Goal: Task Accomplishment & Management: Manage account settings

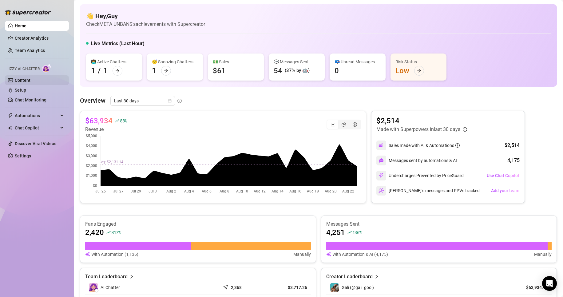
click at [27, 83] on link "Content" at bounding box center [23, 80] width 16 height 5
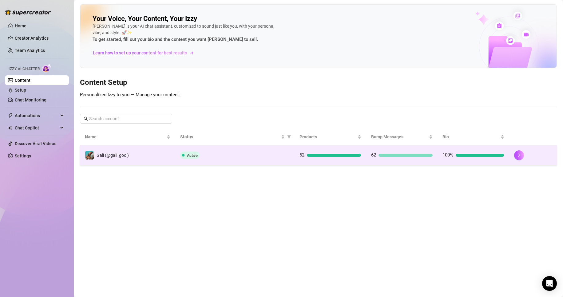
click at [336, 163] on td "52" at bounding box center [331, 155] width 72 height 20
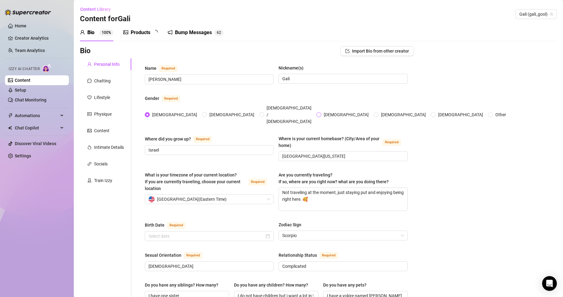
radio input "true"
type input "[DATE]"
click at [140, 33] on div "Products" at bounding box center [141, 32] width 20 height 7
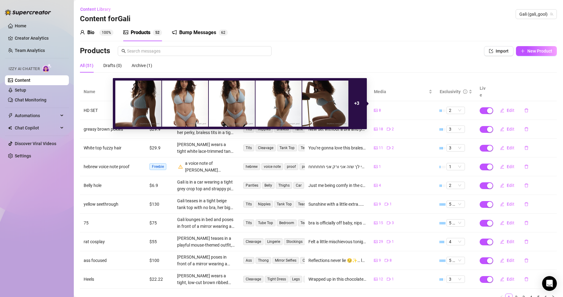
click at [374, 109] on icon "picture" at bounding box center [376, 111] width 4 height 4
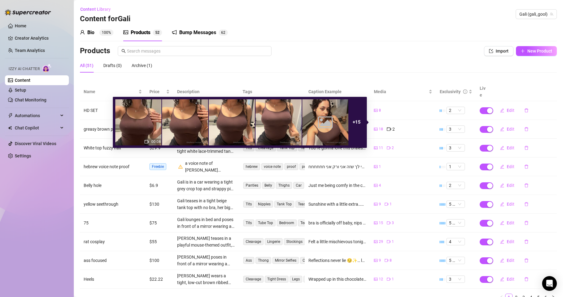
click at [379, 126] on span "18" at bounding box center [381, 129] width 4 height 6
click at [315, 120] on img at bounding box center [325, 122] width 46 height 46
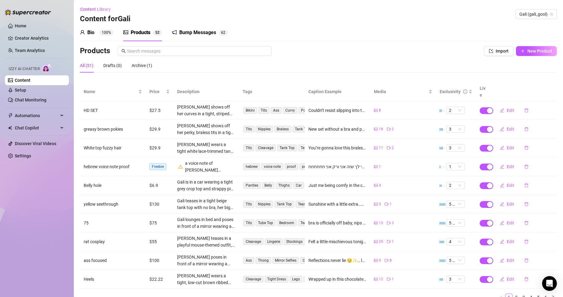
click at [449, 46] on div "Bio 100% Products 5 2 Bump Messages 6 2 Bio Import Bio from other creator Perso…" at bounding box center [318, 165] width 477 height 282
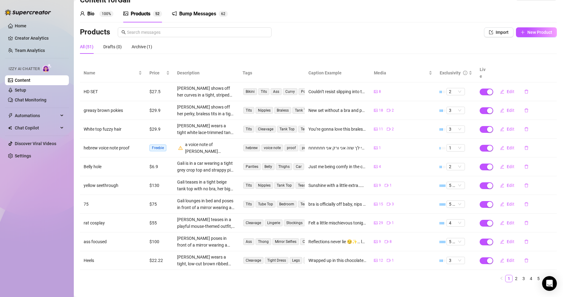
scroll to position [21, 0]
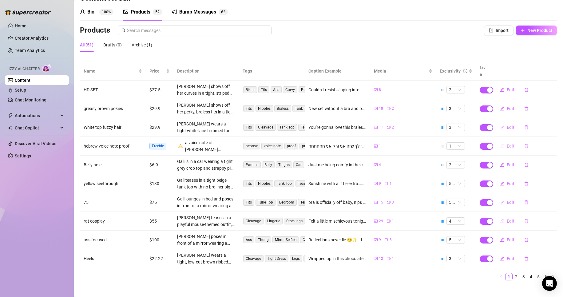
click at [501, 141] on button "Edit" at bounding box center [507, 146] width 24 height 10
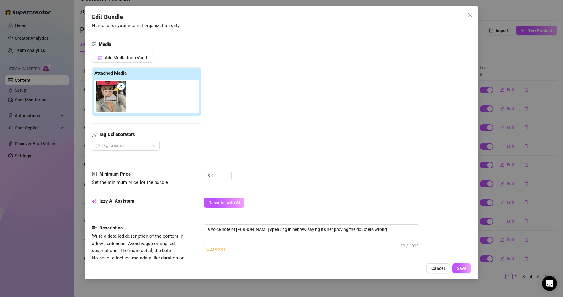
scroll to position [92, 0]
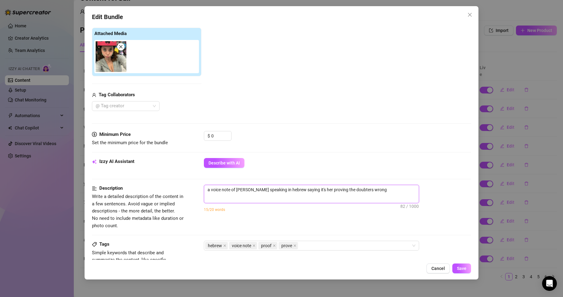
click at [394, 191] on textarea "a voice note of [PERSON_NAME] speaking in hebrew saying it's her proving the do…" at bounding box center [311, 189] width 215 height 9
type textarea "a voice note of [PERSON_NAME] speaking in hebrew saying it's her proving the do…"
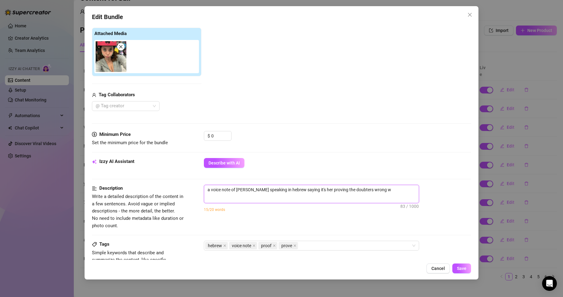
type textarea "a voice note of [PERSON_NAME] speaking in hebrew saying it's her proving the do…"
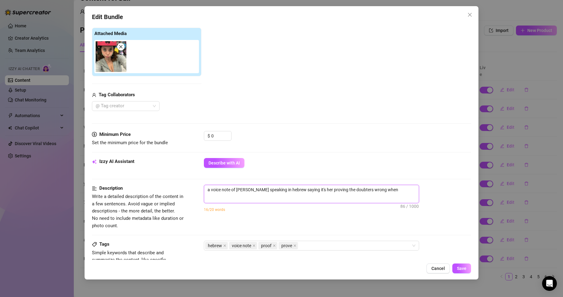
type textarea "a voice note of [PERSON_NAME] speaking in hebrew saying it's her proving the do…"
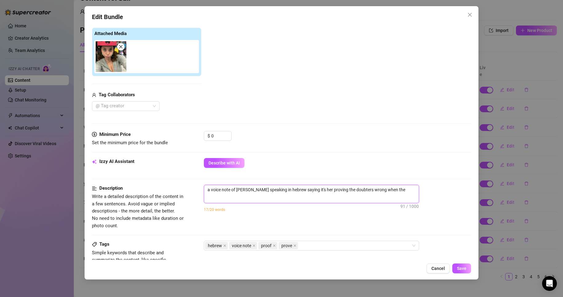
type textarea "a voice note of [PERSON_NAME] speaking in hebrew saying it's her proving the do…"
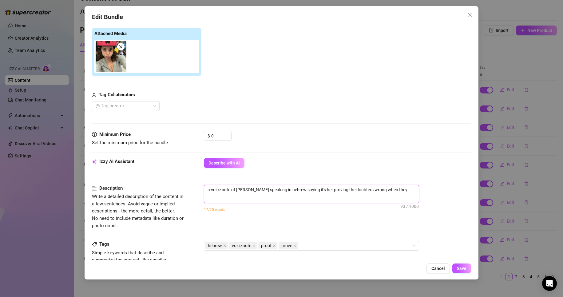
type textarea "a voice note of [PERSON_NAME] speaking in hebrew saying it's her proving the do…"
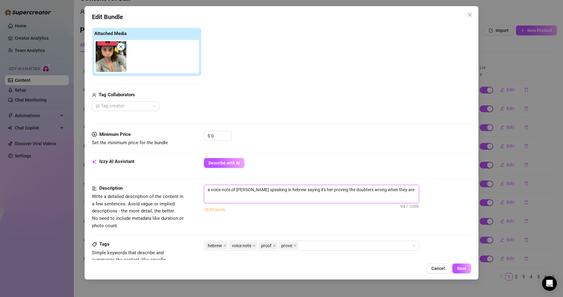
type textarea "a voice note of [PERSON_NAME] speaking in hebrew saying it's her proving the do…"
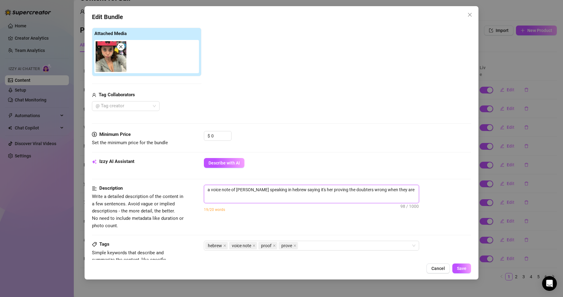
type textarea "a voice note of [PERSON_NAME] speaking in hebrew saying it's her proving the do…"
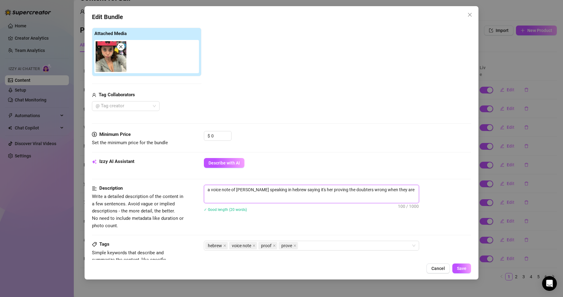
type textarea "a voice note of [PERSON_NAME] speaking in hebrew saying it's her proving the do…"
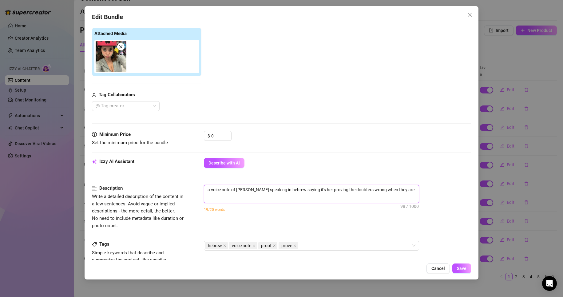
type textarea "a voice note of [PERSON_NAME] speaking in hebrew saying it's her proving the do…"
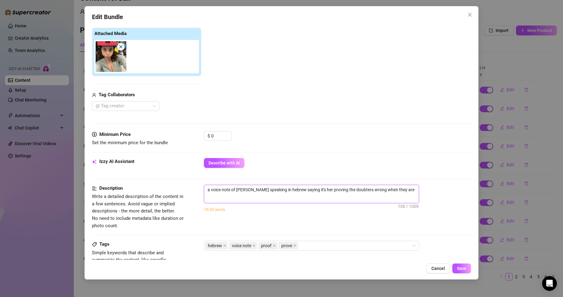
type textarea "a voice note of [PERSON_NAME] speaking in hebrew saying it's her proving the do…"
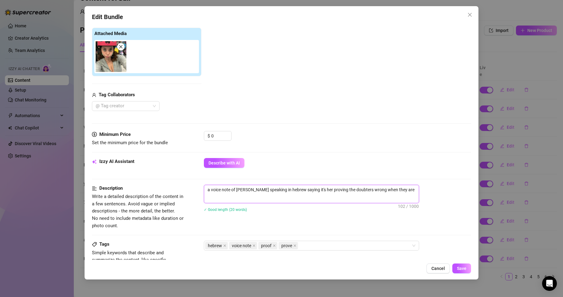
type textarea "a voice note of [PERSON_NAME] speaking in hebrew saying it's her proving the do…"
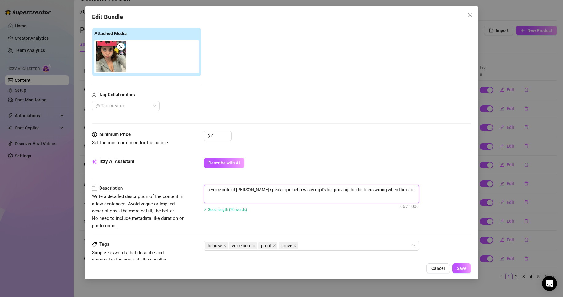
type textarea "a voice note of [PERSON_NAME] speaking in hebrew saying it's her proving the do…"
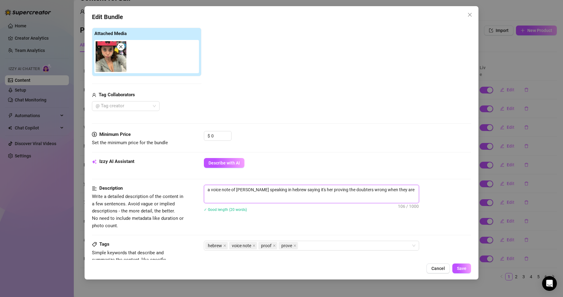
type textarea "a voice note of [PERSON_NAME] speaking in hebrew saying it's her proving the do…"
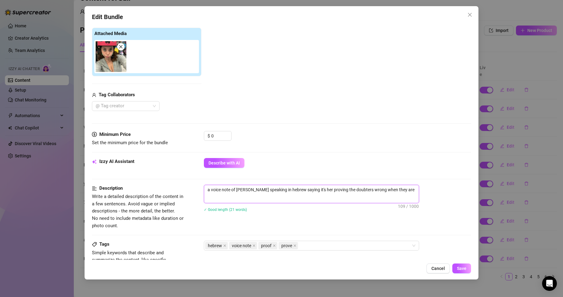
type textarea "a voice note of [PERSON_NAME] speaking in hebrew saying it's her proving the do…"
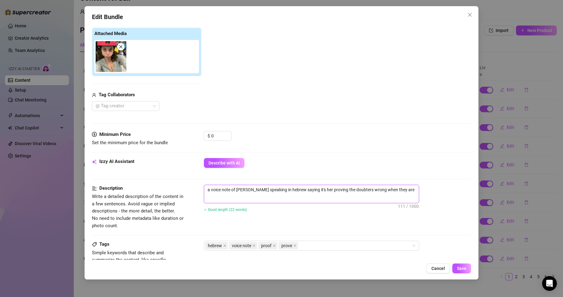
type textarea "a voice note of [PERSON_NAME] speaking in hebrew saying it's her proving the do…"
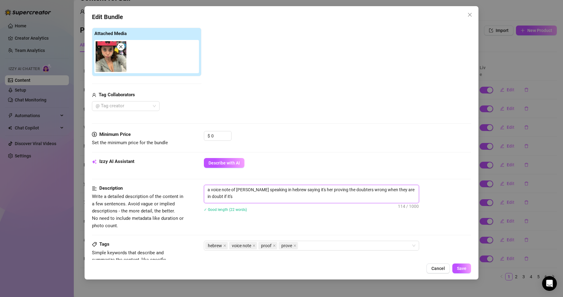
type textarea "a voice note of [PERSON_NAME] speaking in hebrew saying it's her proving the do…"
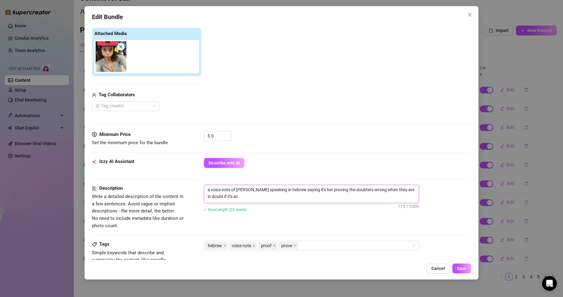
type textarea "a voice note of [PERSON_NAME] speaking in hebrew saying it's her proving the do…"
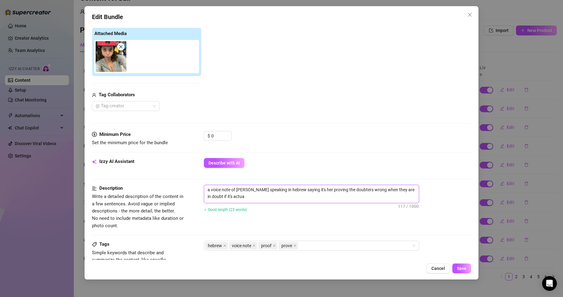
type textarea "a voice note of [PERSON_NAME] speaking in hebrew saying it's her proving the do…"
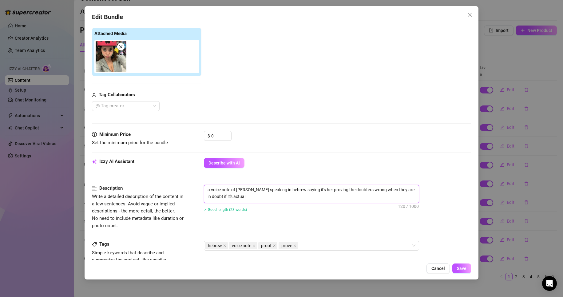
type textarea "a voice note of [PERSON_NAME] speaking in hebrew saying it's her proving the do…"
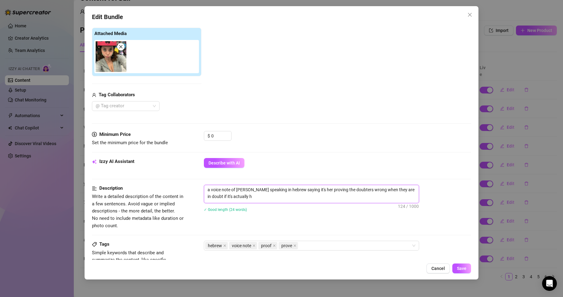
type textarea "a voice note of [PERSON_NAME] speaking in hebrew saying it's her proving the do…"
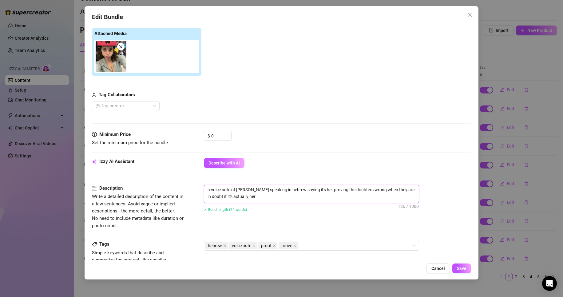
type textarea "a voice note of [PERSON_NAME] speaking in hebrew saying it's her proving the do…"
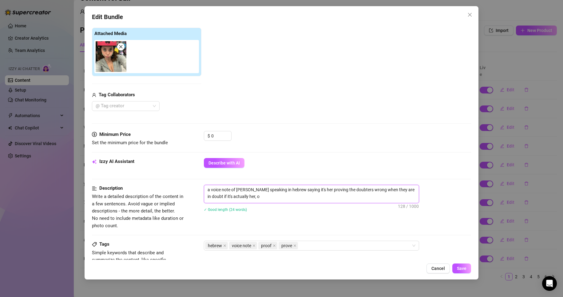
type textarea "a voice note of [PERSON_NAME] speaking in hebrew saying it's her proving the do…"
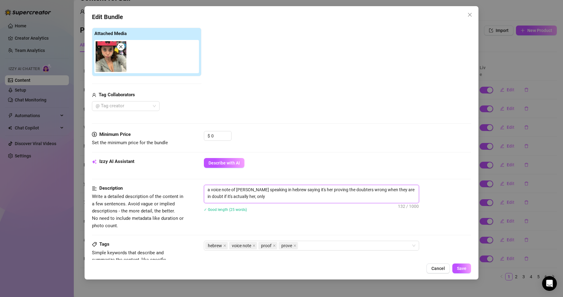
type textarea "a voice note of [PERSON_NAME] speaking in hebrew saying it's her proving the do…"
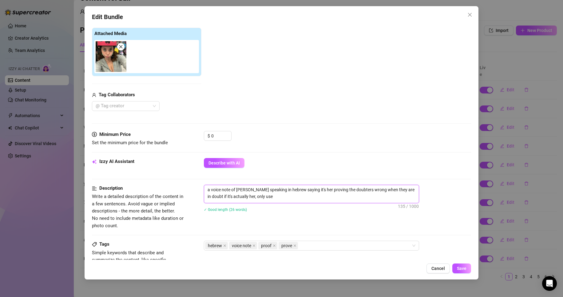
type textarea "a voice note of [PERSON_NAME] speaking in hebrew saying it's her proving the do…"
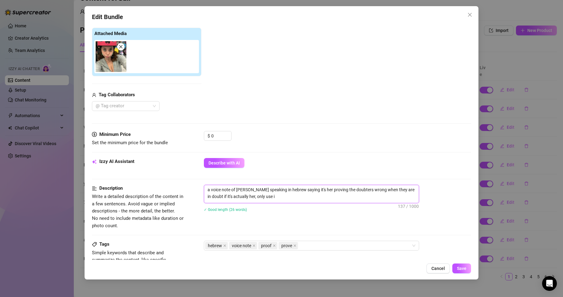
type textarea "a voice note of [PERSON_NAME] speaking in hebrew saying it's her proving the do…"
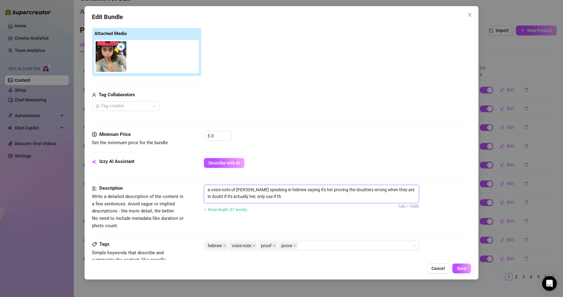
type textarea "a voice note of [PERSON_NAME] speaking in hebrew saying it's her proving the do…"
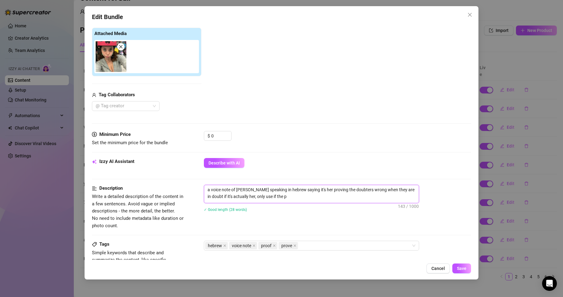
type textarea "a voice note of [PERSON_NAME] speaking in hebrew saying it's her proving the do…"
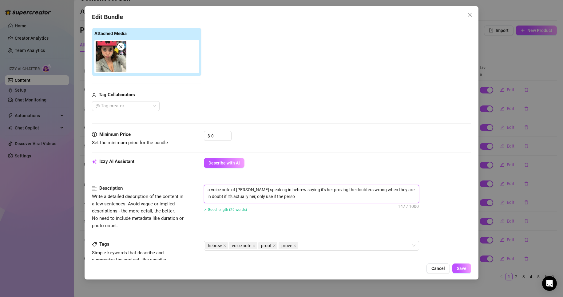
type textarea "a voice note of [PERSON_NAME] speaking in hebrew saying it's her proving the do…"
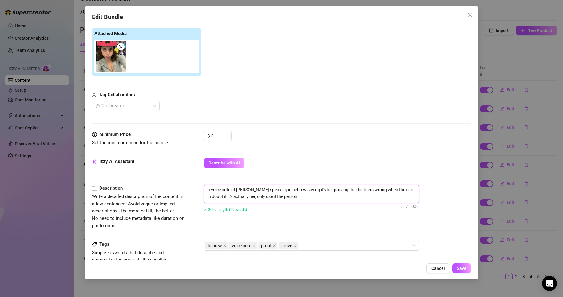
type textarea "a voice note of [PERSON_NAME] speaking in hebrew saying it's her proving the do…"
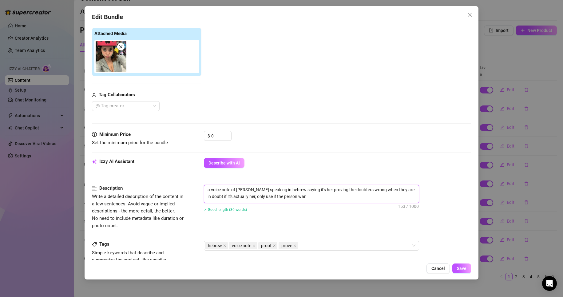
type textarea "a voice note of [PERSON_NAME] speaking in hebrew saying it's her proving the do…"
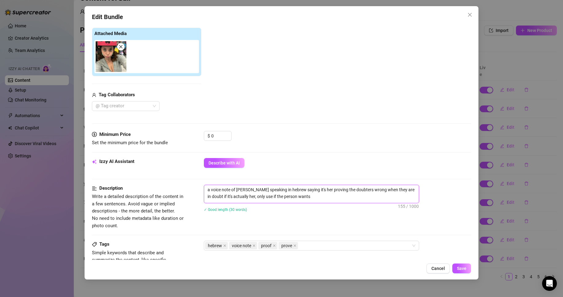
type textarea "a voice note of [PERSON_NAME] speaking in hebrew saying it's her proving the do…"
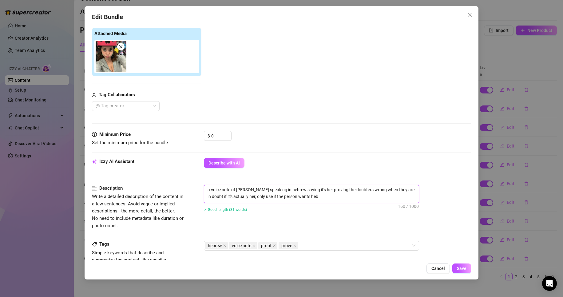
type textarea "a voice note of [PERSON_NAME] speaking in hebrew saying it's her proving the do…"
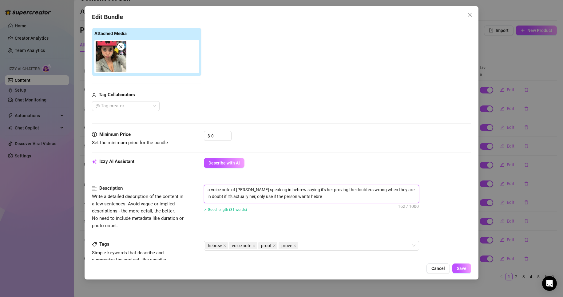
type textarea "a voice note of [PERSON_NAME] speaking in hebrew saying it's her proving the do…"
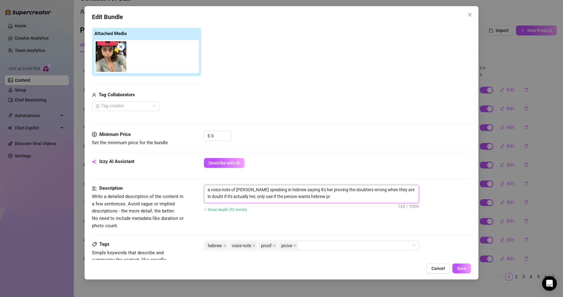
type textarea "a voice note of [PERSON_NAME] speaking in hebrew saying it's her proving the do…"
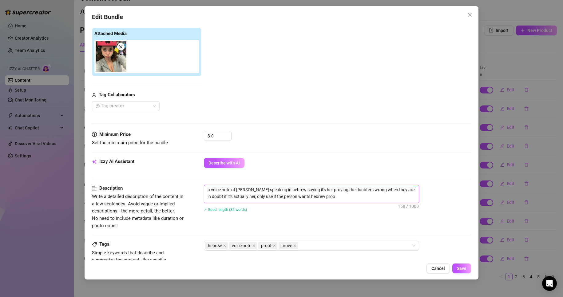
type textarea "a voice note of [PERSON_NAME] speaking in hebrew saying it's her proving the do…"
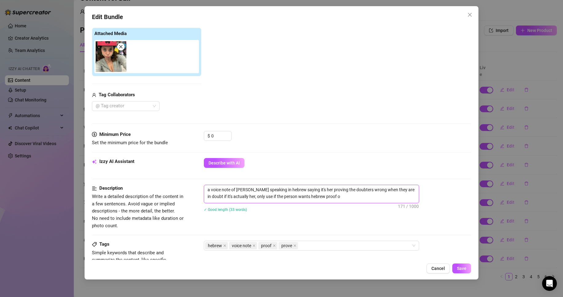
type textarea "a voice note of [PERSON_NAME] speaking in hebrew saying it's her proving the do…"
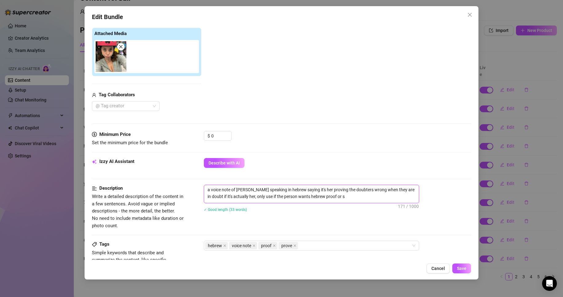
type textarea "a voice note of [PERSON_NAME] speaking in hebrew saying it's her proving the do…"
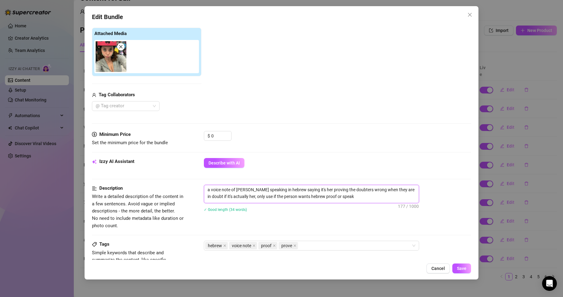
type textarea "a voice note of [PERSON_NAME] speaking in hebrew saying it's her proving the do…"
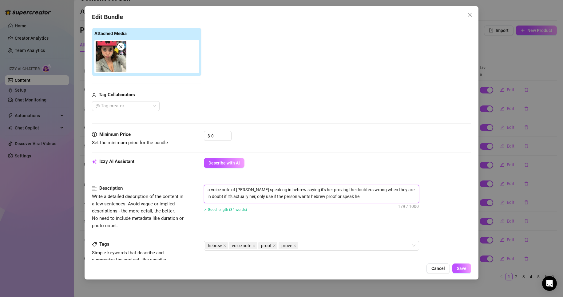
type textarea "a voice note of [PERSON_NAME] speaking in hebrew saying it's her proving the do…"
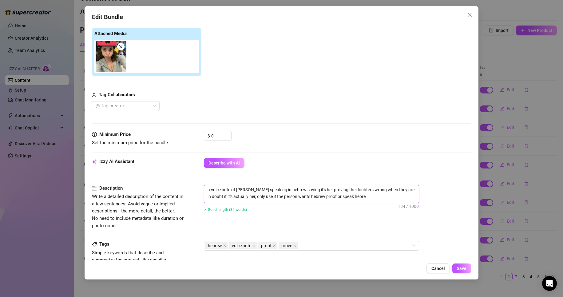
type textarea "a voice note of [PERSON_NAME] speaking in hebrew saying it's her proving the do…"
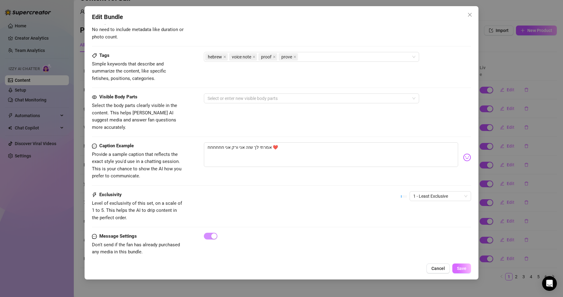
click at [458, 265] on button "Save" at bounding box center [461, 268] width 19 height 10
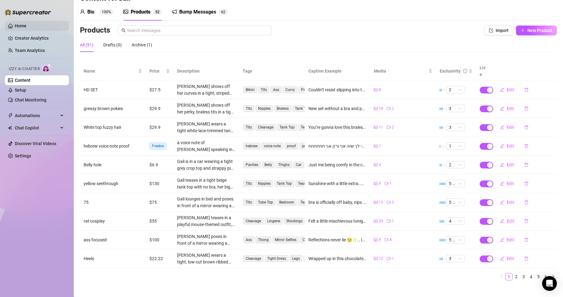
click at [20, 27] on link "Home" at bounding box center [21, 25] width 12 height 5
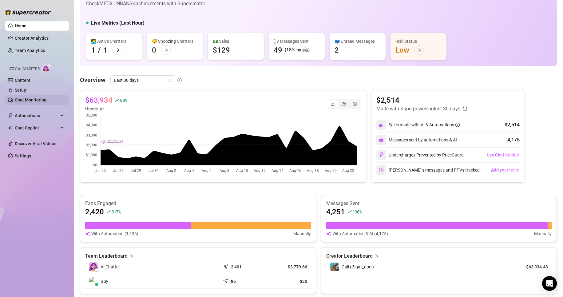
click at [28, 97] on link "Chat Monitoring" at bounding box center [31, 99] width 32 height 5
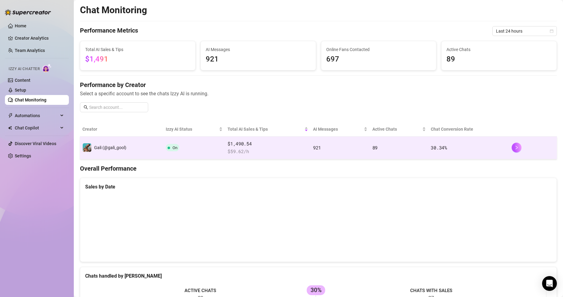
click at [190, 149] on td "On" at bounding box center [194, 148] width 62 height 23
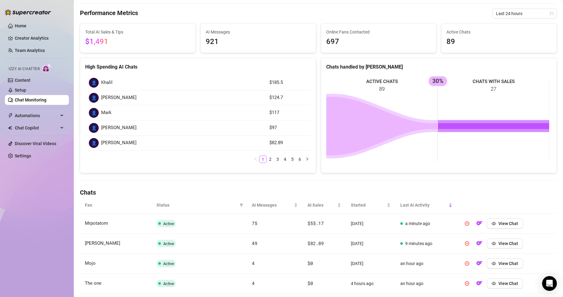
scroll to position [80, 0]
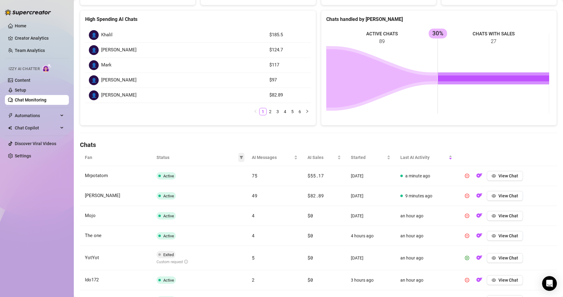
click at [239, 156] on icon "filter" at bounding box center [241, 158] width 4 height 4
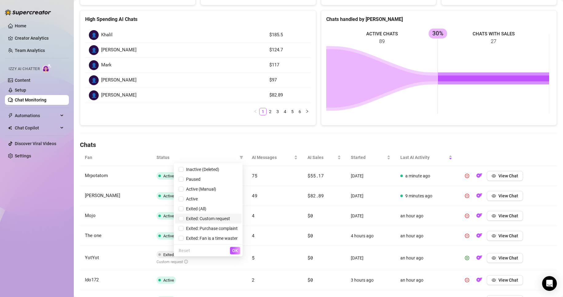
click at [220, 222] on span "Exited: Custom request" at bounding box center [208, 218] width 59 height 7
click at [236, 251] on span "OK" at bounding box center [235, 250] width 6 height 5
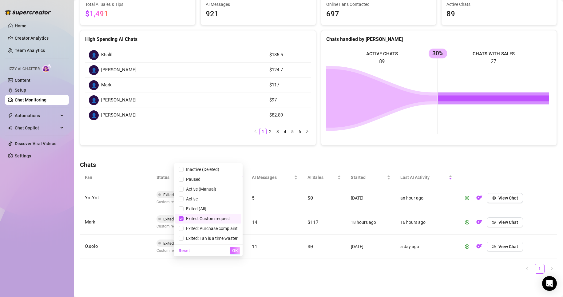
scroll to position [60, 0]
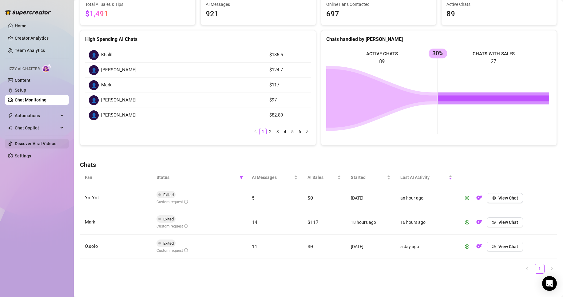
click at [33, 141] on link "Discover Viral Videos" at bounding box center [36, 143] width 42 height 5
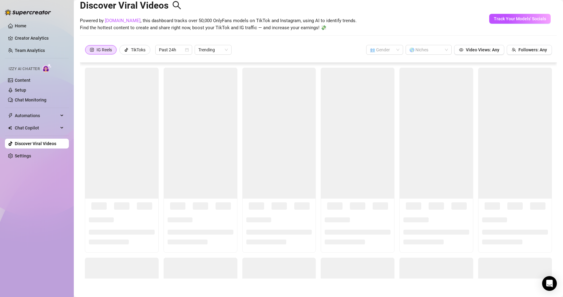
scroll to position [14, 0]
click at [374, 46] on input "search" at bounding box center [382, 49] width 24 height 9
click at [388, 64] on div "👩 [DEMOGRAPHIC_DATA]" at bounding box center [379, 62] width 27 height 7
click at [489, 48] on span "Video Views: Any" at bounding box center [483, 49] width 34 height 5
drag, startPoint x: 457, startPoint y: 33, endPoint x: 337, endPoint y: 13, distance: 122.5
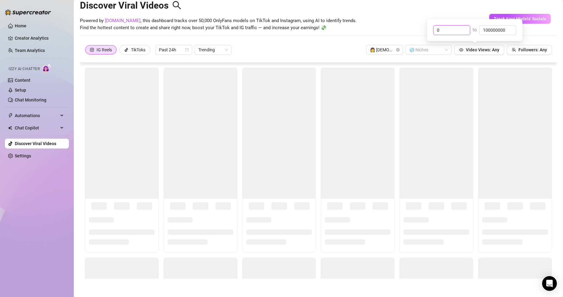
click at [384, 25] on body "Home Creator Analytics Team Analytics Izzy AI Chatter Content Setup Chat Monito…" at bounding box center [281, 148] width 563 height 297
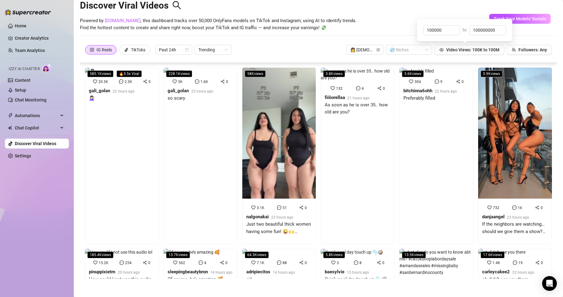
click at [530, 30] on div "Powered by [DOMAIN_NAME] , this dashboard tracks over 50,000 OnlyFans models on…" at bounding box center [318, 24] width 477 height 14
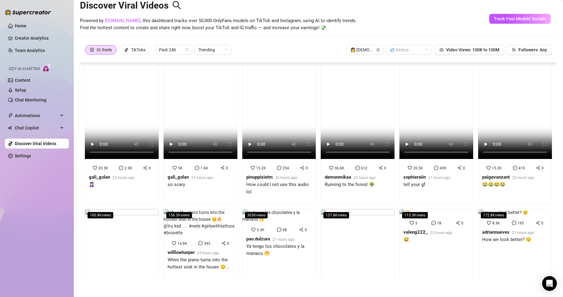
scroll to position [0, 0]
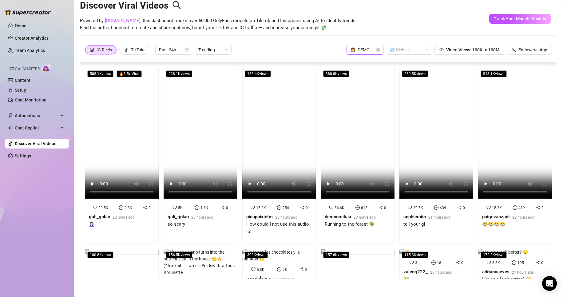
click at [368, 48] on span "👩 [DEMOGRAPHIC_DATA]" at bounding box center [365, 49] width 30 height 9
click at [400, 53] on div at bounding box center [405, 50] width 37 height 9
click at [403, 68] on div "Big Tits" at bounding box center [404, 72] width 44 height 10
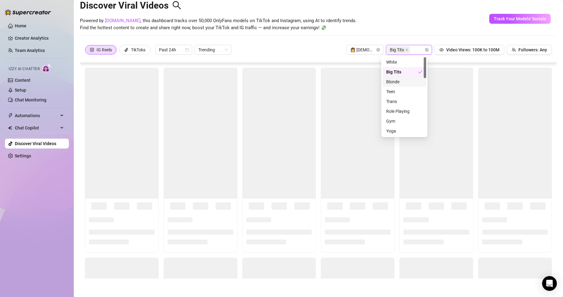
click at [394, 35] on div "Discover Viral Videos Powered by [DOMAIN_NAME] , this dashboard tracks over 50,…" at bounding box center [318, 17] width 477 height 52
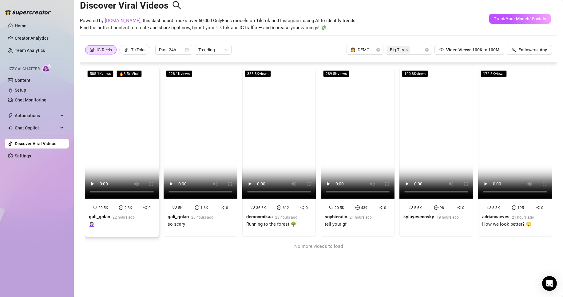
click at [134, 145] on video at bounding box center [122, 133] width 74 height 131
click at [200, 140] on video at bounding box center [201, 133] width 74 height 131
click at [133, 47] on div "TikToks" at bounding box center [138, 49] width 14 height 9
click at [121, 51] on input "TikToks" at bounding box center [121, 51] width 0 height 0
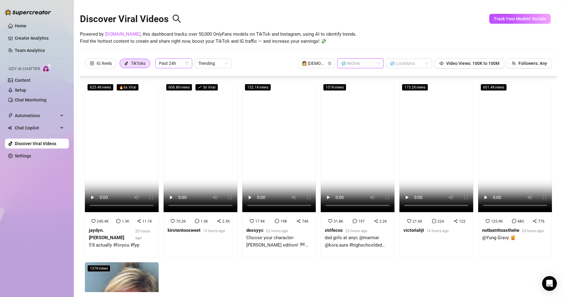
click at [187, 63] on icon "calendar" at bounding box center [187, 63] width 4 height 4
click at [211, 61] on span "Trending" at bounding box center [213, 63] width 30 height 9
click at [220, 85] on div "Most Views" at bounding box center [213, 85] width 27 height 7
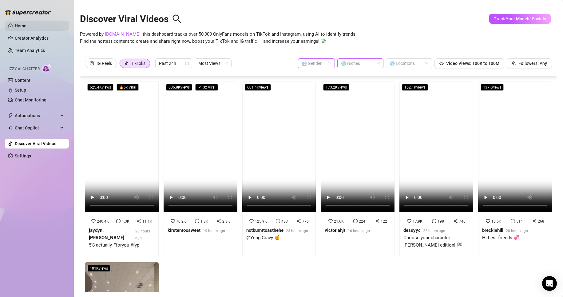
click at [18, 24] on link "Home" at bounding box center [21, 25] width 12 height 5
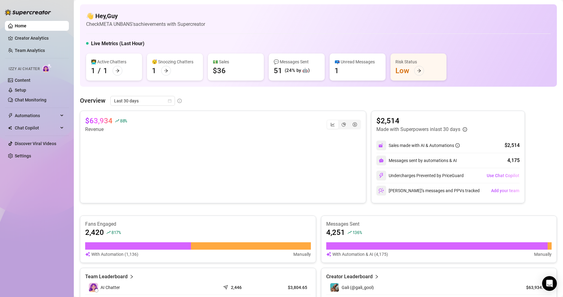
drag, startPoint x: 48, startPoint y: 117, endPoint x: 58, endPoint y: 122, distance: 11.1
click at [48, 117] on span "Automations" at bounding box center [37, 116] width 44 height 10
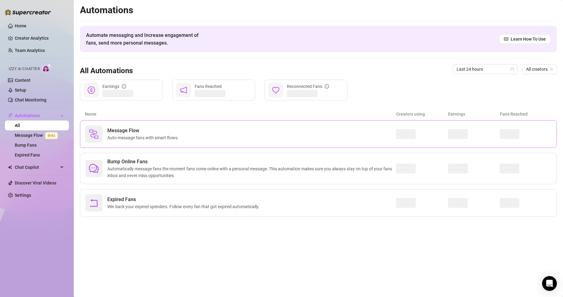
click at [94, 129] on img at bounding box center [94, 134] width 10 height 10
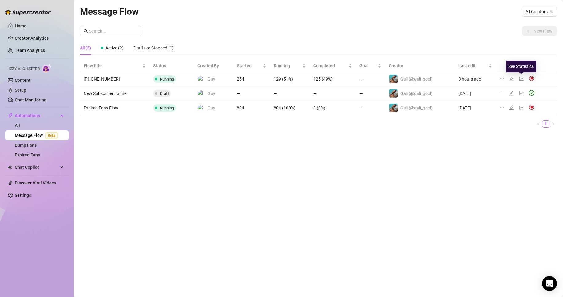
click at [520, 78] on icon "line-chart" at bounding box center [521, 78] width 5 height 5
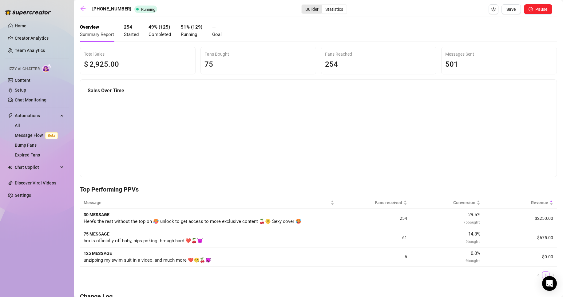
click at [306, 8] on div "Builder" at bounding box center [312, 9] width 20 height 9
click at [303, 6] on input "Builder" at bounding box center [303, 6] width 0 height 0
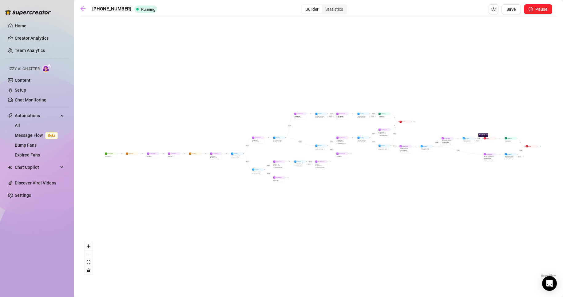
click at [240, 91] on div "If True If False If True If False If True If True If True If False If True If F…" at bounding box center [318, 149] width 477 height 259
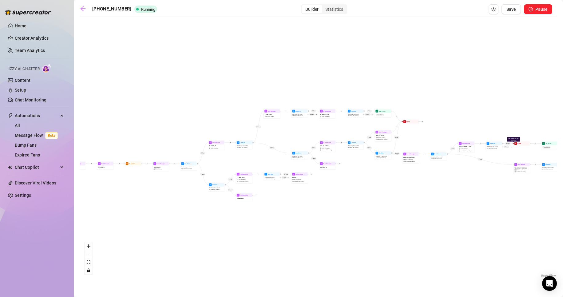
drag, startPoint x: 179, startPoint y: 188, endPoint x: 154, endPoint y: 234, distance: 52.2
click at [154, 234] on div "If True If False If True If False If True If True If True If False If True If F…" at bounding box center [318, 149] width 477 height 259
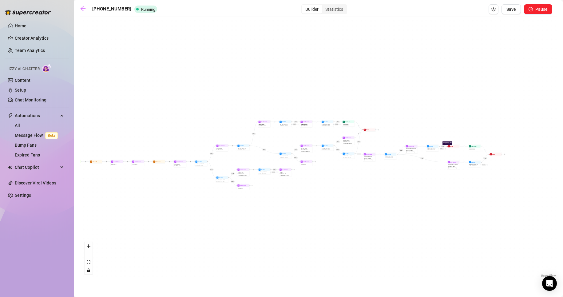
drag, startPoint x: 170, startPoint y: 226, endPoint x: 193, endPoint y: 210, distance: 28.2
click at [193, 210] on div "If True If False If True If False If True If True If True If False If True If F…" at bounding box center [318, 149] width 477 height 259
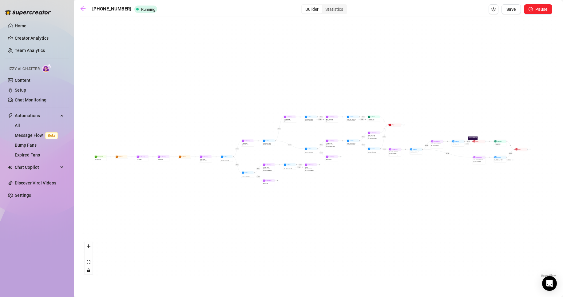
drag, startPoint x: 178, startPoint y: 218, endPoint x: 191, endPoint y: 217, distance: 12.9
click at [191, 217] on div "If True If False If True If False If True If True If True If False If True If F…" at bounding box center [318, 149] width 477 height 259
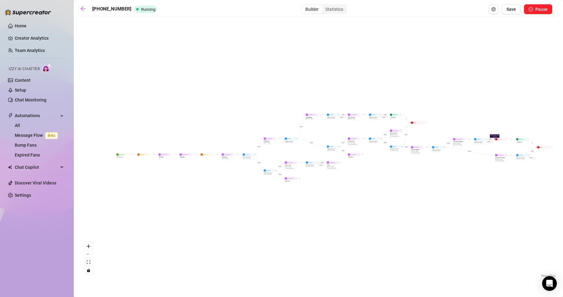
drag, startPoint x: 191, startPoint y: 216, endPoint x: 205, endPoint y: 215, distance: 14.6
click at [205, 214] on div "If True If False If True If False If True If True If True If False If True If F…" at bounding box center [318, 149] width 477 height 259
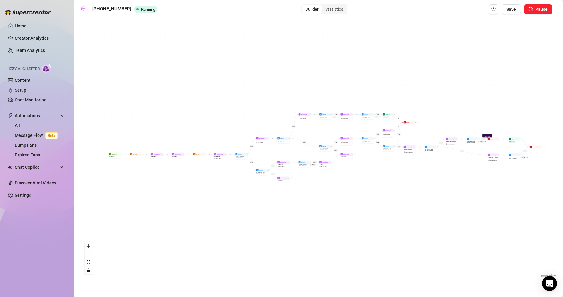
click at [35, 176] on ul "Home Creator Analytics Team Analytics Izzy AI Chatter Content Setup Chat Monito…" at bounding box center [37, 110] width 64 height 184
click at [36, 180] on link "Discover Viral Videos" at bounding box center [36, 182] width 42 height 5
